Goal: Navigation & Orientation: Understand site structure

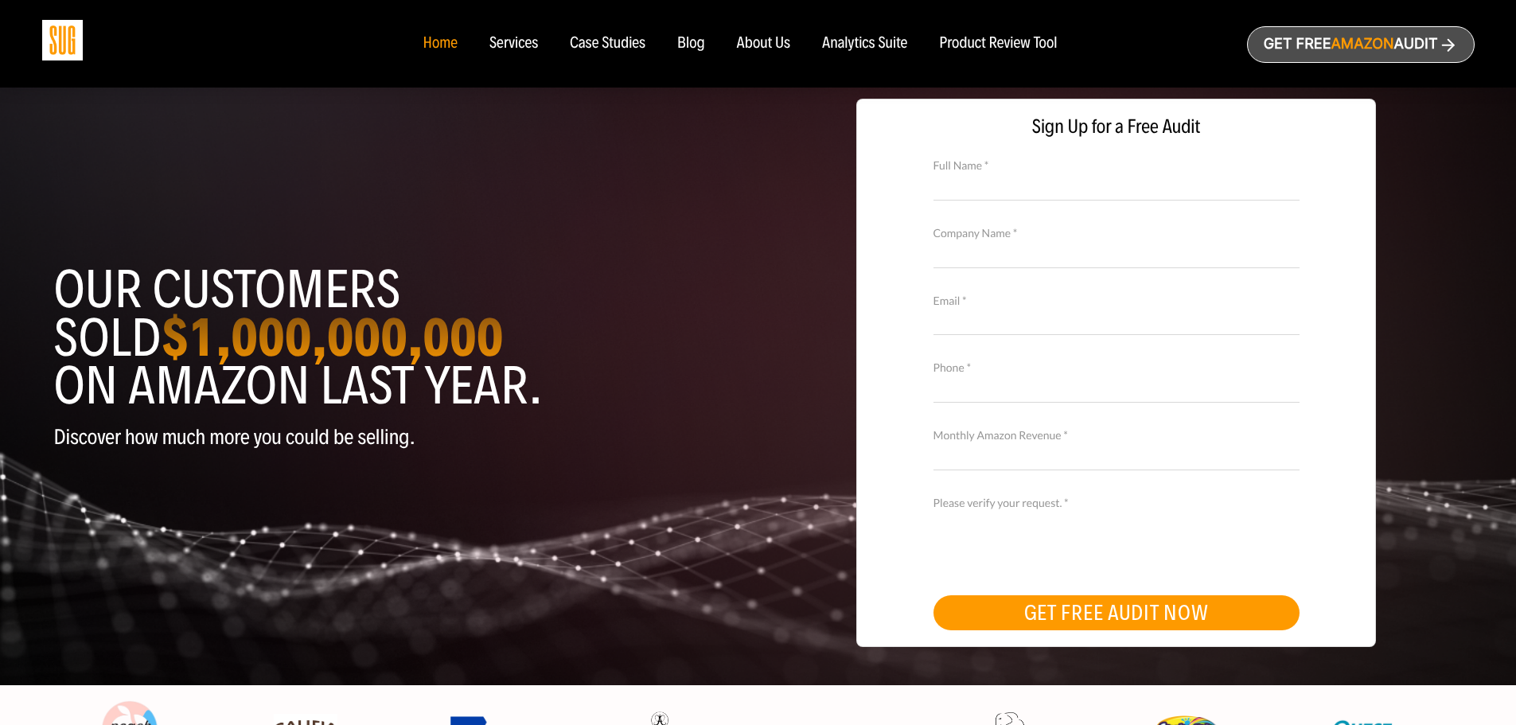
click at [852, 43] on div "Analytics Suite" at bounding box center [864, 44] width 85 height 18
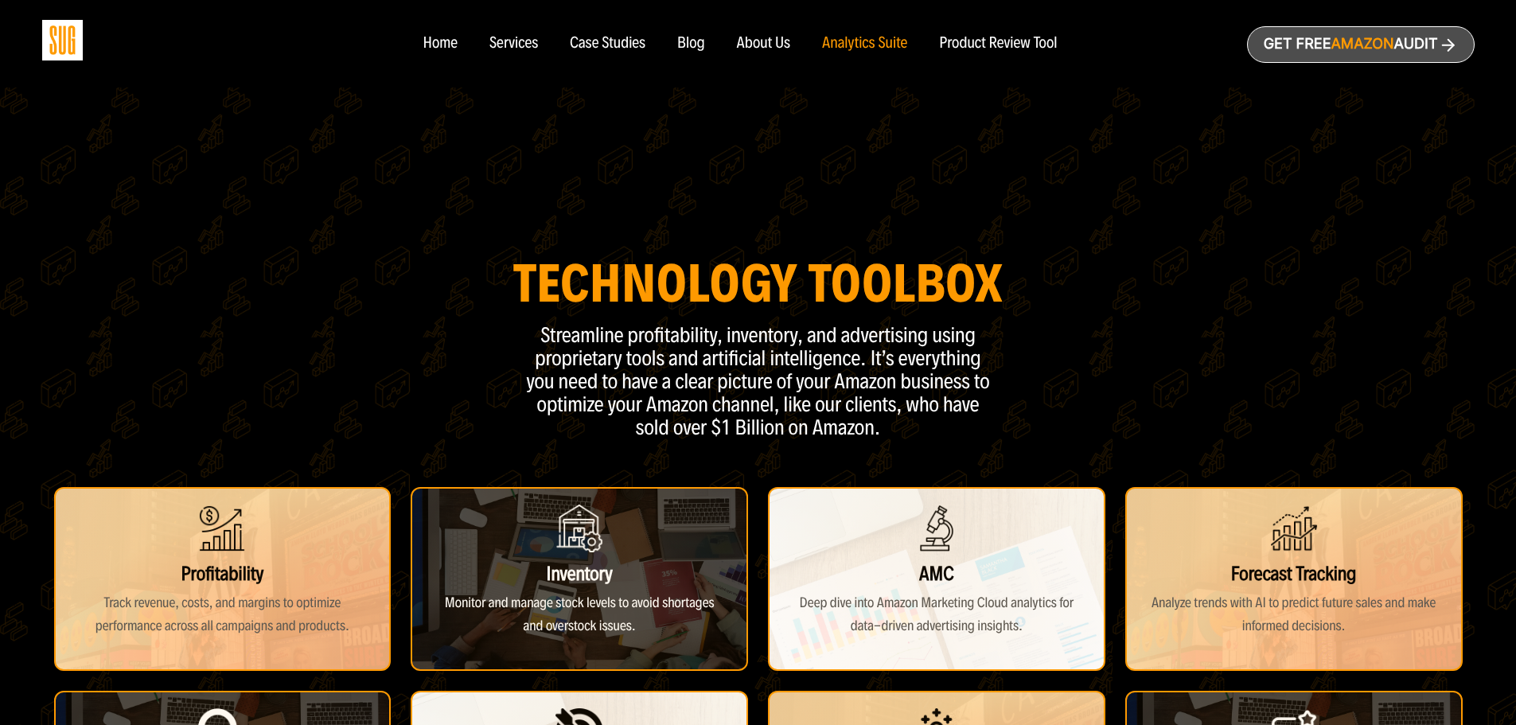
click at [396, 175] on header "Technology Toolbox Streamline profitability, inventory, and advertising using p…" at bounding box center [758, 693] width 1516 height 1202
click at [535, 40] on div "Services" at bounding box center [513, 44] width 49 height 18
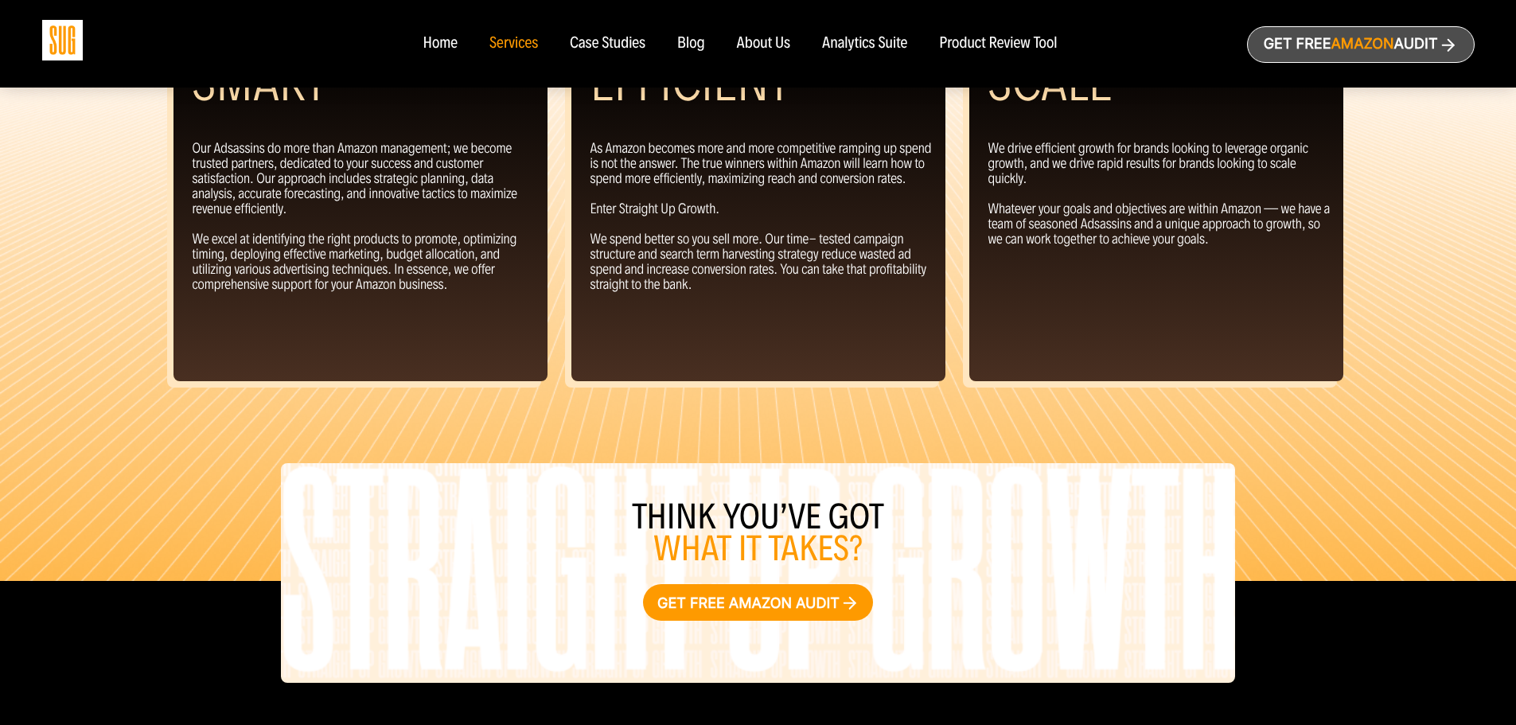
scroll to position [1767, 0]
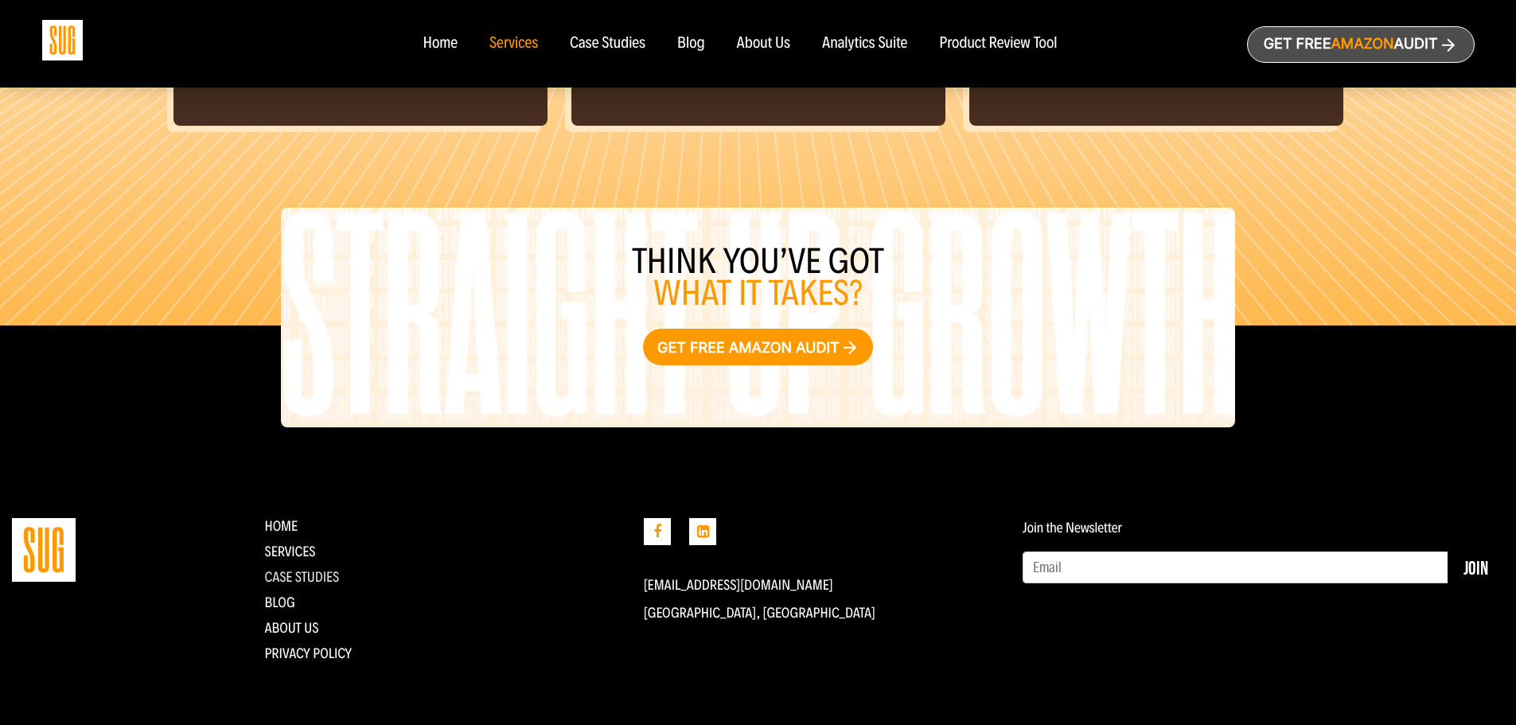
click at [314, 581] on link "CASE STUDIES" at bounding box center [301, 577] width 75 height 18
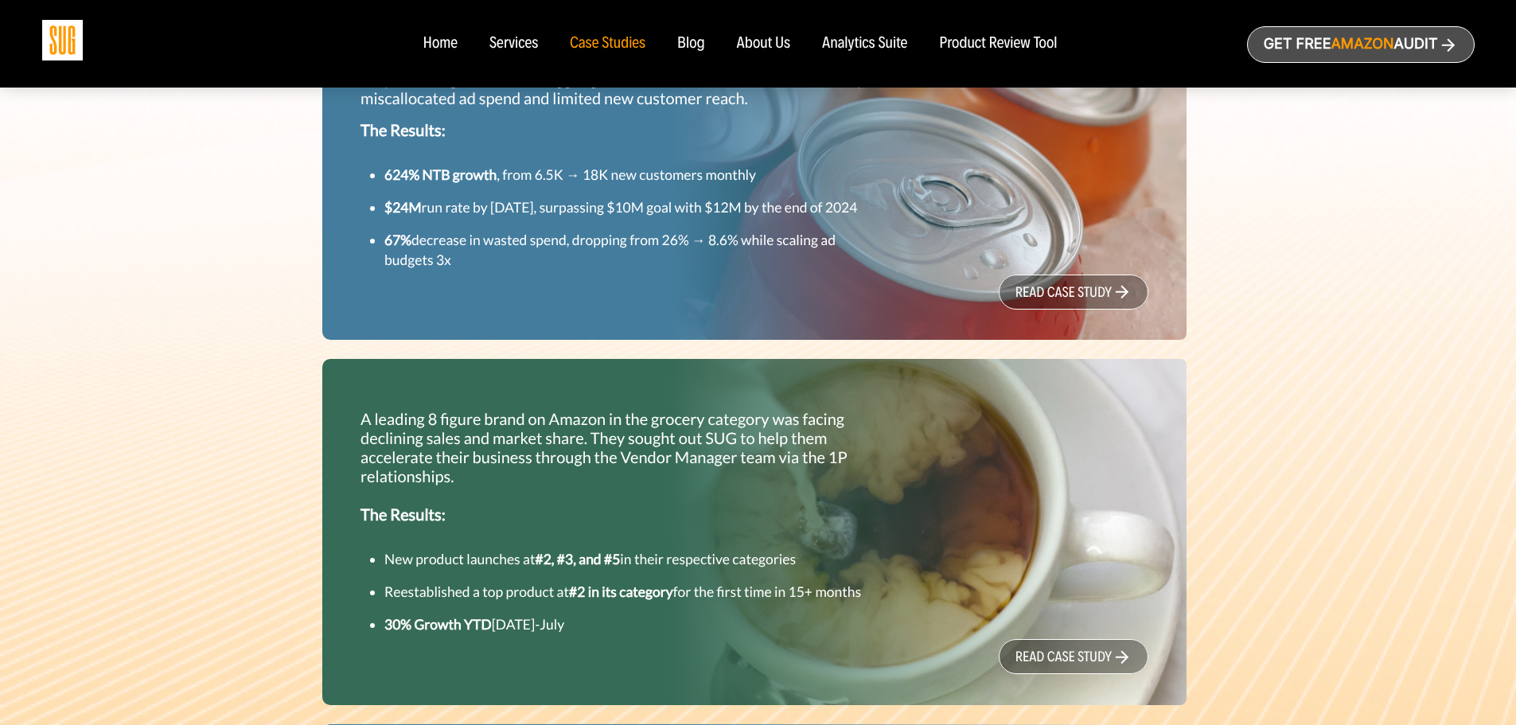
scroll to position [637, 0]
